Goal: Task Accomplishment & Management: Complete application form

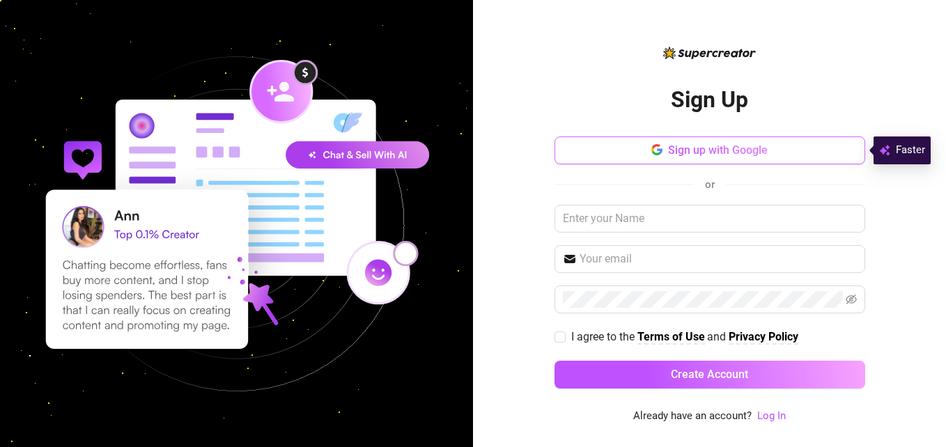
click at [705, 144] on span "Sign up with Google" at bounding box center [718, 150] width 100 height 13
click at [658, 152] on icon "button" at bounding box center [657, 149] width 11 height 11
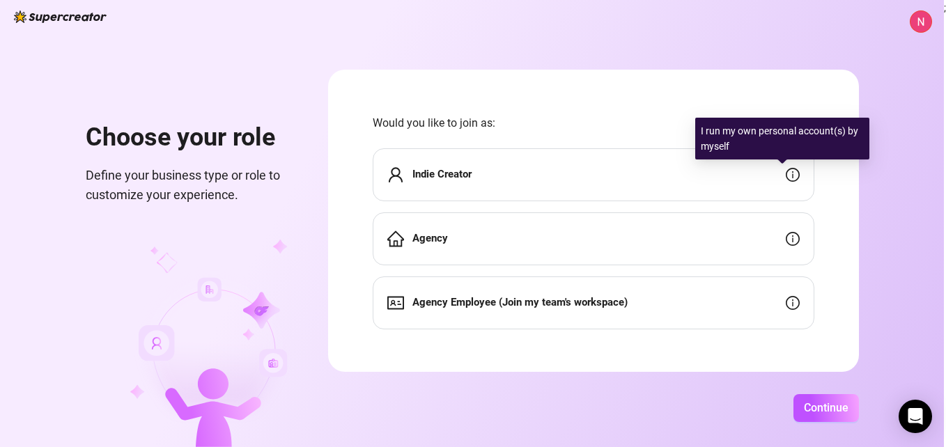
click at [786, 174] on icon "info-circle" at bounding box center [793, 175] width 14 height 14
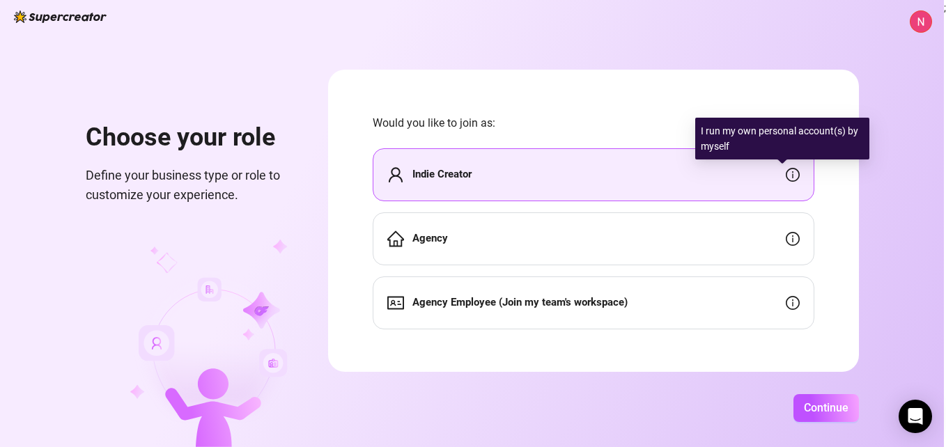
click at [787, 173] on icon "info-circle" at bounding box center [793, 175] width 14 height 14
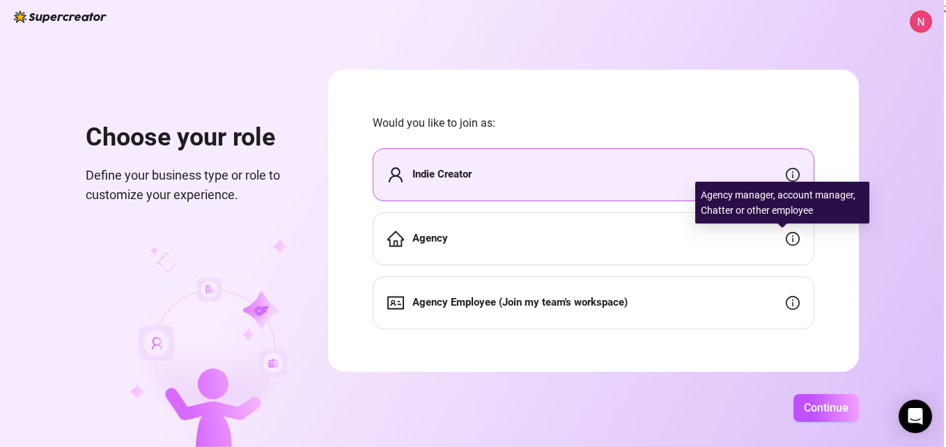
click at [786, 240] on icon "info-circle" at bounding box center [793, 239] width 14 height 14
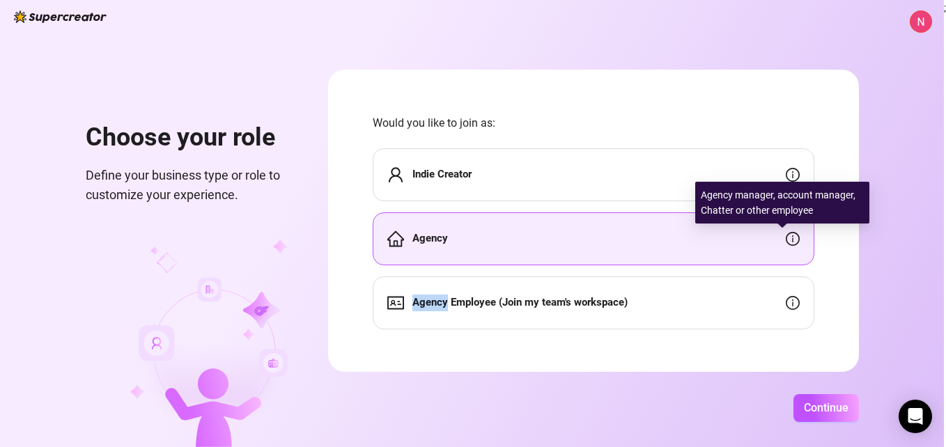
click at [786, 240] on icon "info-circle" at bounding box center [793, 239] width 14 height 14
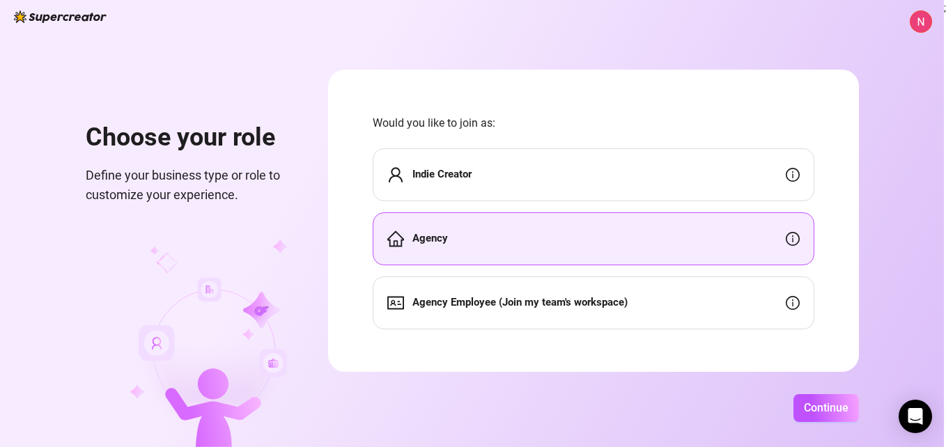
drag, startPoint x: 783, startPoint y: 240, endPoint x: 682, endPoint y: 240, distance: 101.1
click at [682, 240] on div "Agency" at bounding box center [594, 239] width 442 height 53
click at [831, 401] on button "Continue" at bounding box center [827, 408] width 66 height 28
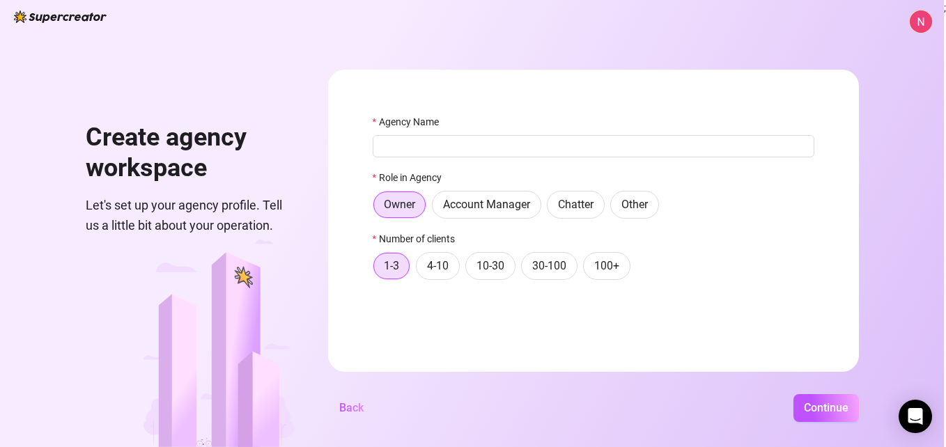
click at [858, 360] on form "Agency Name Role in Agency Owner Account Manager Chatter Other Number of client…" at bounding box center [593, 221] width 531 height 302
click at [574, 204] on span "Chatter" at bounding box center [576, 204] width 36 height 13
click at [551, 208] on input "Chatter" at bounding box center [551, 208] width 0 height 0
click at [630, 210] on span "Other" at bounding box center [635, 204] width 26 height 13
click at [615, 208] on input "Other" at bounding box center [615, 208] width 0 height 0
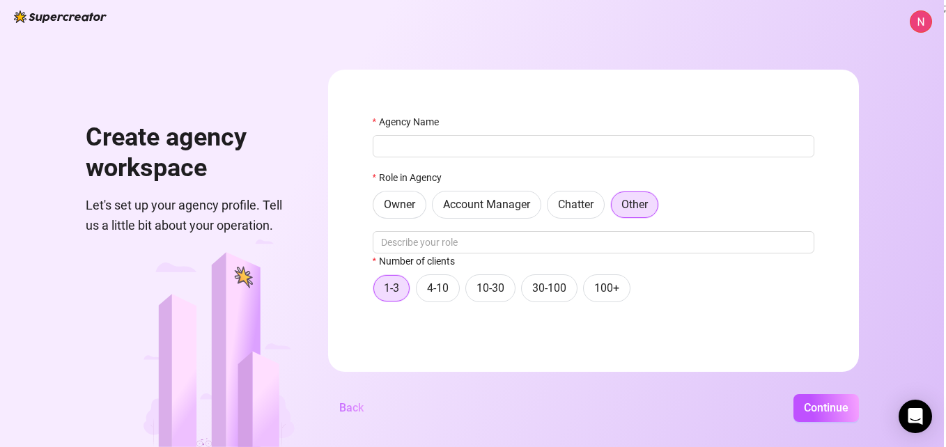
click at [353, 407] on span "Back" at bounding box center [351, 407] width 24 height 13
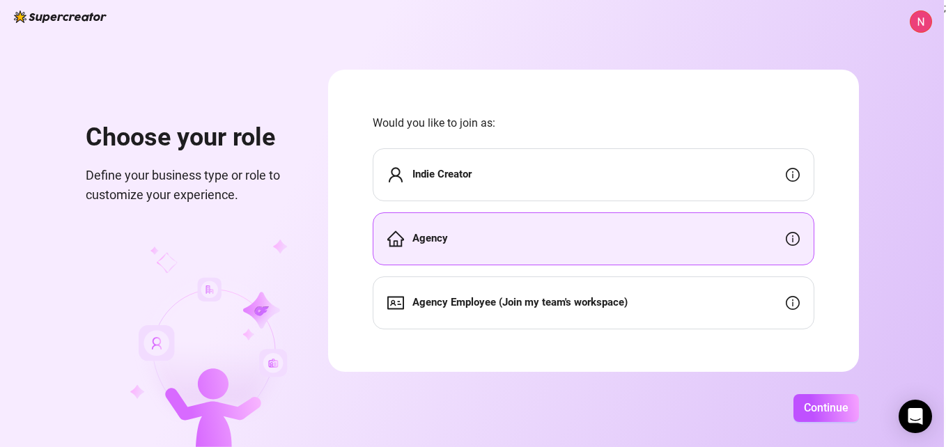
click at [691, 154] on div "Indie Creator" at bounding box center [594, 174] width 442 height 53
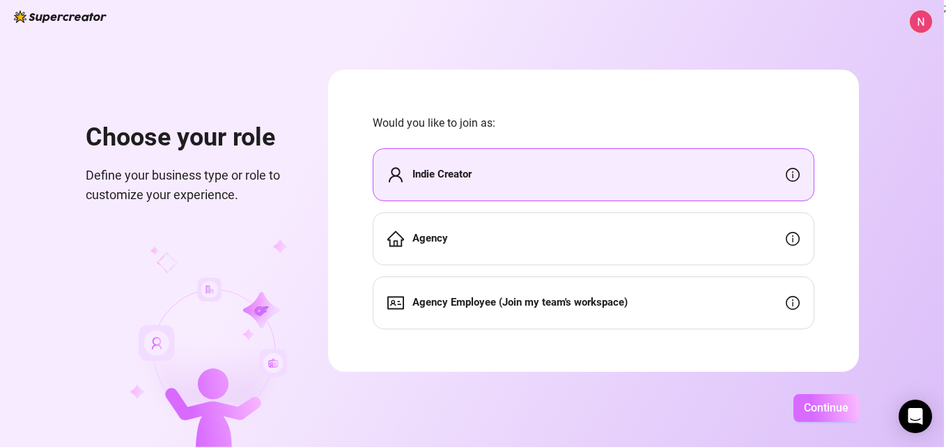
click at [826, 413] on span "Continue" at bounding box center [826, 407] width 45 height 13
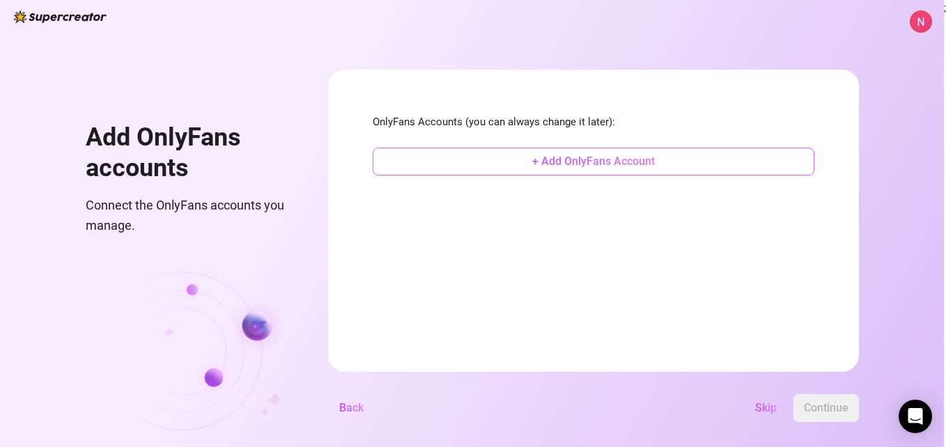
click at [608, 161] on span "+ Add OnlyFans Account" at bounding box center [593, 161] width 123 height 13
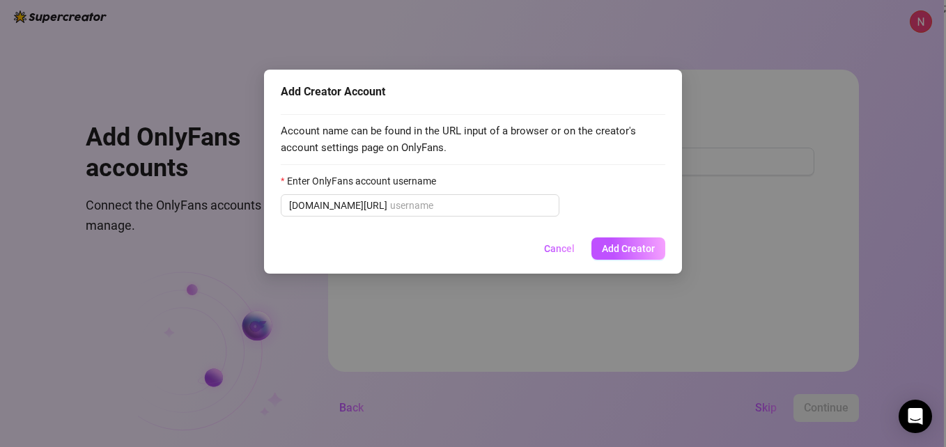
click at [666, 161] on div "Add Creator Account Account name can be found in the URL input of a browser or …" at bounding box center [473, 172] width 418 height 204
click at [936, 74] on div "Add Creator Account Account name can be found in the URL input of a browser or …" at bounding box center [473, 223] width 946 height 447
